Goal: Task Accomplishment & Management: Use online tool/utility

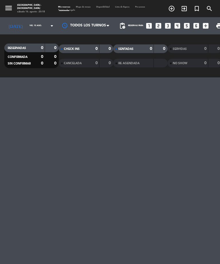
select select "es"
select select "dinner"
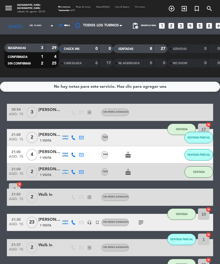
select select "dinner"
click at [82, 7] on span "Mapa de mesas" at bounding box center [83, 7] width 20 height 2
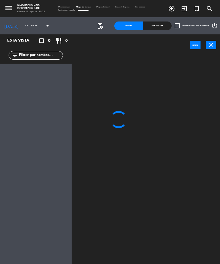
click at [22, 27] on input "vie. 15 ago." at bounding box center [37, 26] width 30 height 8
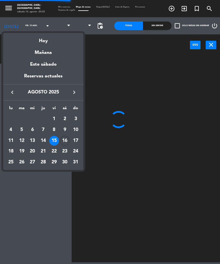
select select "dinner"
click at [36, 44] on div "Hoy" at bounding box center [43, 39] width 80 height 12
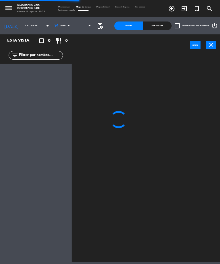
type input "sáb. 16 ago."
select select "1235"
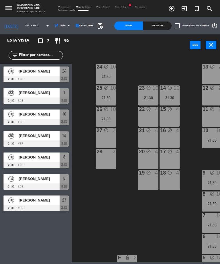
click at [8, 9] on icon "menu" at bounding box center [8, 8] width 9 height 9
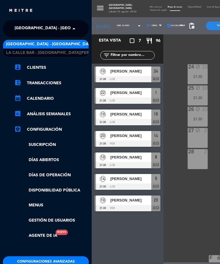
scroll to position [1, 0]
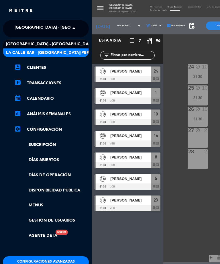
click at [33, 53] on span "La Calle Bar - [GEOGRAPHIC_DATA][PERSON_NAME]" at bounding box center [60, 53] width 108 height 7
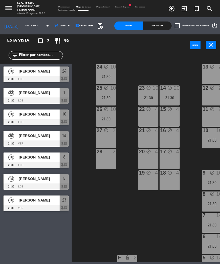
select select "dinner"
select select "2084"
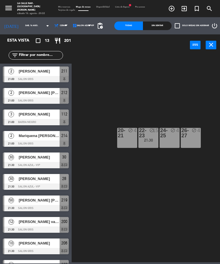
click at [91, 89] on div "28 block 30 21:30 29 block 10 20-21 block 4 22-23 block 15 21:30 24-25 block 4 …" at bounding box center [147, 158] width 146 height 208
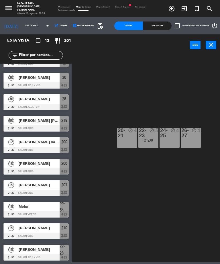
scroll to position [80, 0]
click at [10, 8] on icon "menu" at bounding box center [8, 8] width 9 height 9
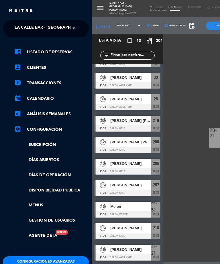
click at [25, 30] on span "La Calle Bar - [GEOGRAPHIC_DATA][PERSON_NAME]" at bounding box center [69, 28] width 108 height 12
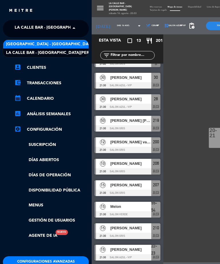
click at [23, 44] on span "[GEOGRAPHIC_DATA] - [GEOGRAPHIC_DATA]" at bounding box center [50, 44] width 88 height 7
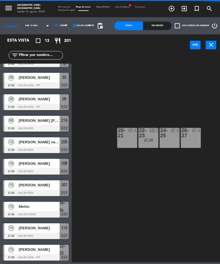
select select "dinner"
select select "1235"
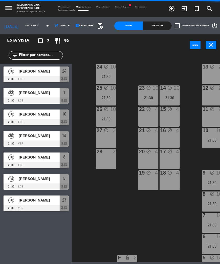
scroll to position [0, 0]
click at [81, 51] on header "power_input close" at bounding box center [110, 45] width 220 height 22
click at [126, 7] on span "Lista de Espera fiber_manual_record" at bounding box center [123, 7] width 20 height 2
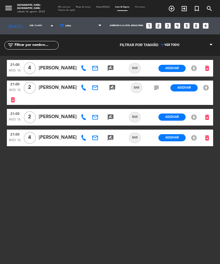
click at [11, 8] on icon "menu" at bounding box center [8, 8] width 9 height 9
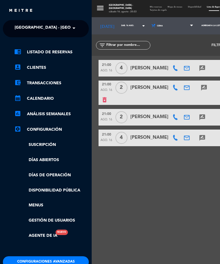
click at [31, 25] on span "[GEOGRAPHIC_DATA] - [GEOGRAPHIC_DATA]" at bounding box center [59, 28] width 88 height 12
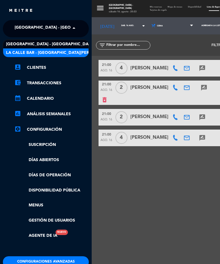
click at [33, 49] on div "La Calle Bar - [GEOGRAPHIC_DATA][PERSON_NAME]" at bounding box center [46, 53] width 86 height 9
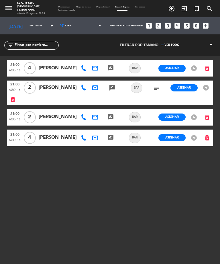
select select "dinner"
click at [12, 13] on button "menu" at bounding box center [8, 9] width 9 height 10
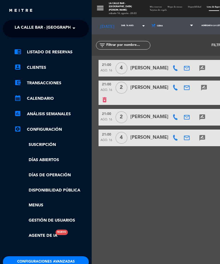
click at [24, 30] on span "La Calle Bar - [GEOGRAPHIC_DATA][PERSON_NAME]" at bounding box center [69, 28] width 108 height 12
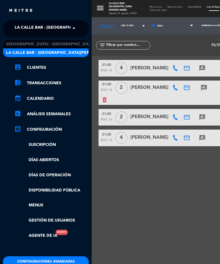
click at [16, 42] on span "[GEOGRAPHIC_DATA] - [GEOGRAPHIC_DATA]" at bounding box center [50, 44] width 88 height 7
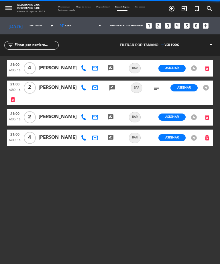
select select "dinner"
click at [61, 6] on span "Mis reservas" at bounding box center [64, 7] width 18 height 2
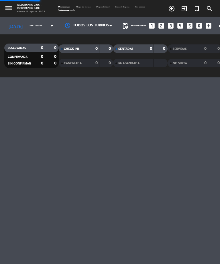
select select "dinner"
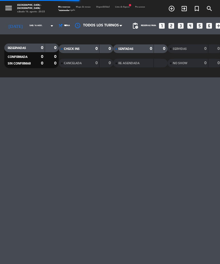
select select "dinner"
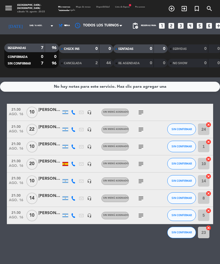
click at [79, 8] on span "Mapa de mesas" at bounding box center [83, 7] width 20 height 2
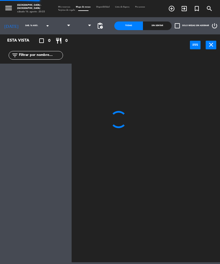
select select "dinner"
select select "1235"
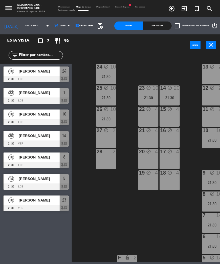
click at [21, 116] on span "[PERSON_NAME]" at bounding box center [39, 114] width 41 height 6
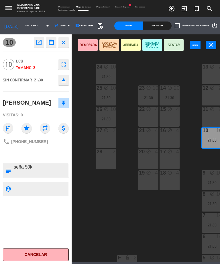
click at [148, 47] on button "SENTADA PARCIAL" at bounding box center [153, 44] width 20 height 11
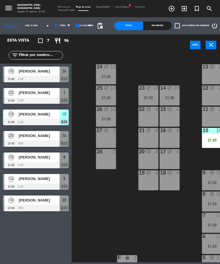
click at [209, 138] on div "21:30" at bounding box center [212, 140] width 20 height 4
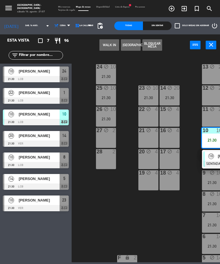
click at [22, 139] on div "[PERSON_NAME]" at bounding box center [39, 135] width 42 height 9
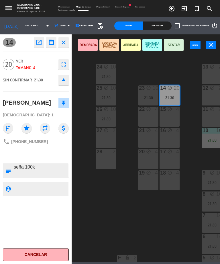
click at [148, 44] on button "SENTADA PARCIAL" at bounding box center [153, 44] width 20 height 11
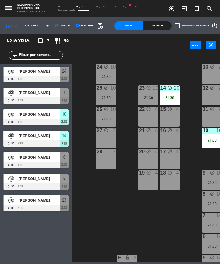
click at [20, 78] on div at bounding box center [36, 79] width 66 height 6
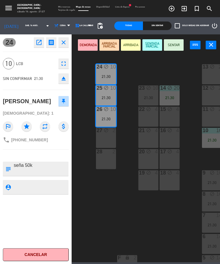
click at [148, 40] on button "SENTADA PARCIAL" at bounding box center [153, 44] width 20 height 11
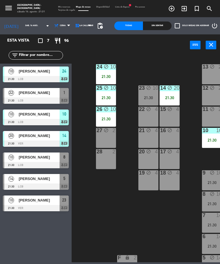
click at [28, 178] on span "[PERSON_NAME]" at bounding box center [39, 179] width 41 height 6
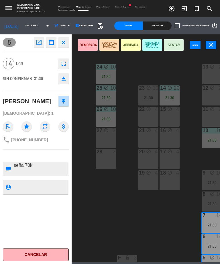
click at [150, 46] on button "SENTADA PARCIAL" at bounding box center [153, 44] width 20 height 11
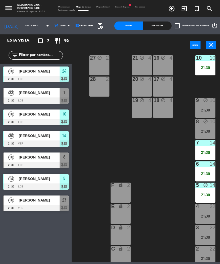
scroll to position [73, 7]
click at [28, 158] on span "[PERSON_NAME]" at bounding box center [39, 157] width 41 height 6
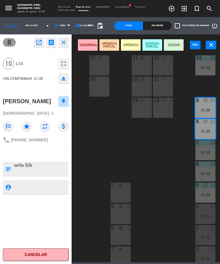
click at [154, 49] on button "SENTADA PARCIAL" at bounding box center [153, 44] width 20 height 11
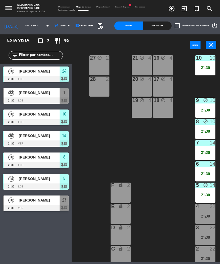
click at [35, 209] on div at bounding box center [36, 208] width 66 height 6
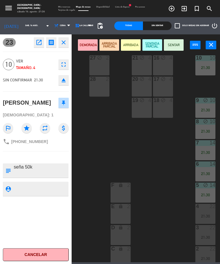
click at [148, 47] on button "SENTADA PARCIAL" at bounding box center [153, 44] width 20 height 11
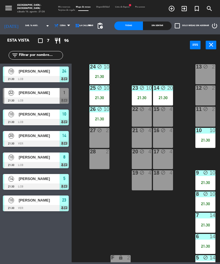
scroll to position [0, 7]
click at [18, 96] on div "22" at bounding box center [11, 92] width 14 height 9
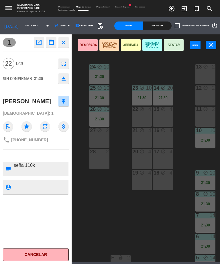
click at [151, 44] on button "SENTADA PARCIAL" at bounding box center [153, 44] width 20 height 11
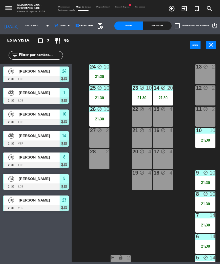
click at [101, 138] on div "27 block 2" at bounding box center [100, 138] width 20 height 20
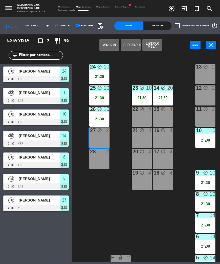
click at [110, 42] on button "WALK IN" at bounding box center [110, 44] width 20 height 11
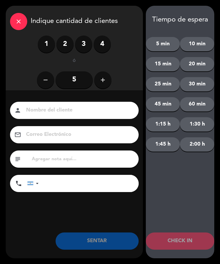
click at [58, 41] on label "2" at bounding box center [65, 44] width 17 height 17
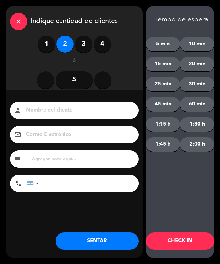
click at [81, 236] on button "SENTAR" at bounding box center [97, 241] width 83 height 17
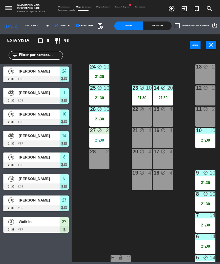
click at [10, 8] on icon "menu" at bounding box center [8, 8] width 9 height 9
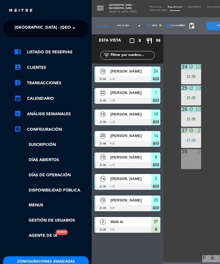
click at [22, 28] on span "[GEOGRAPHIC_DATA] - [GEOGRAPHIC_DATA]" at bounding box center [59, 28] width 88 height 12
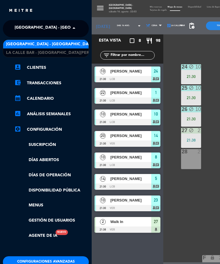
click at [22, 48] on div "[GEOGRAPHIC_DATA] - [GEOGRAPHIC_DATA]" at bounding box center [46, 44] width 86 height 9
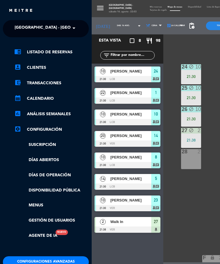
click at [73, 23] on span at bounding box center [76, 28] width 10 height 12
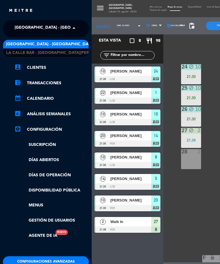
click at [34, 52] on span "La Calle Bar - [GEOGRAPHIC_DATA][PERSON_NAME]" at bounding box center [60, 53] width 108 height 7
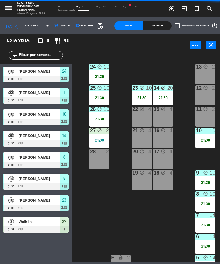
select select "dinner"
select select "2084"
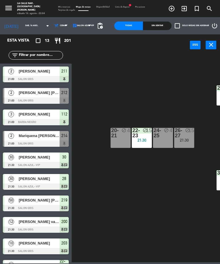
click at [17, 5] on span "menu" at bounding box center [10, 8] width 13 height 13
click at [5, 7] on icon "menu" at bounding box center [8, 8] width 9 height 9
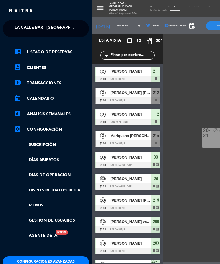
click at [73, 25] on span at bounding box center [76, 28] width 10 height 12
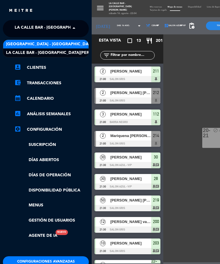
click at [22, 40] on div "[GEOGRAPHIC_DATA] - [GEOGRAPHIC_DATA]" at bounding box center [46, 44] width 86 height 9
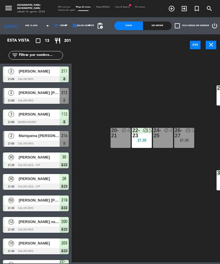
select select "dinner"
select select "1235"
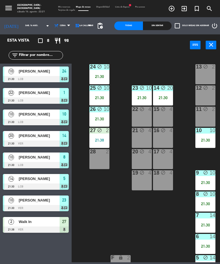
click at [164, 53] on header "power_input close" at bounding box center [110, 45] width 220 height 22
select select
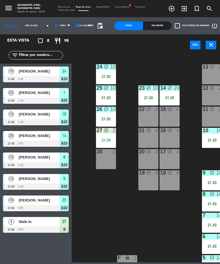
click at [95, 154] on div "28" at bounding box center [96, 151] width 9 height 5
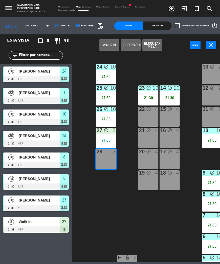
click at [106, 156] on div "28 2" at bounding box center [106, 159] width 20 height 20
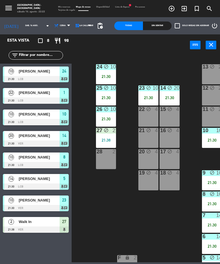
click at [108, 156] on div "28 2" at bounding box center [106, 159] width 20 height 20
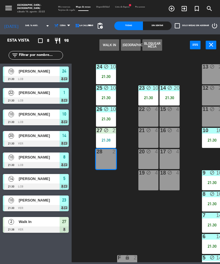
click at [105, 47] on button "WALK IN" at bounding box center [110, 44] width 20 height 11
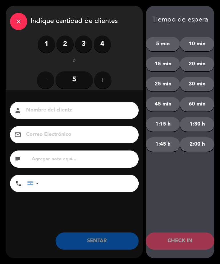
click at [64, 47] on label "2" at bounding box center [65, 44] width 17 height 17
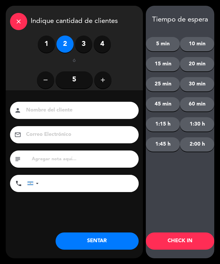
click at [106, 241] on button "SENTAR" at bounding box center [97, 241] width 83 height 17
